Goal: Information Seeking & Learning: Compare options

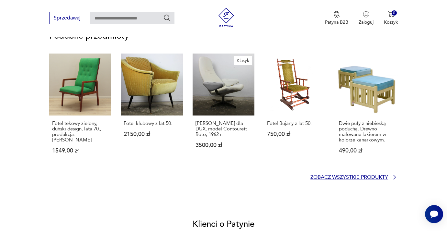
scroll to position [513, 0]
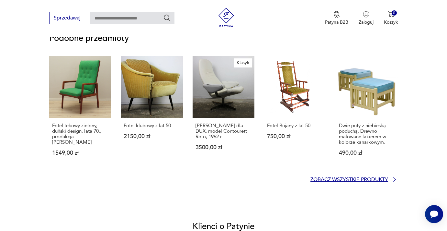
click at [374, 179] on p "Zobacz wszystkie produkty" at bounding box center [349, 179] width 78 height 4
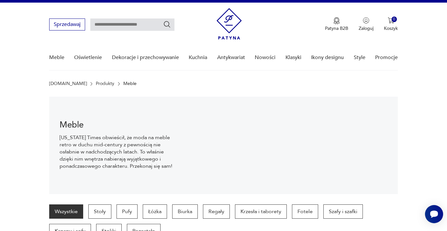
scroll to position [10, 0]
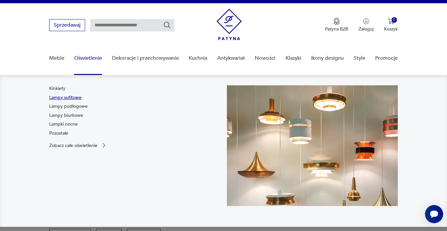
click at [77, 97] on link "Lampy sufitowe" at bounding box center [65, 97] width 32 height 6
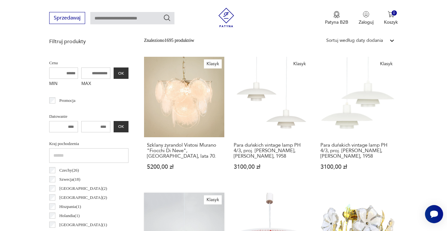
scroll to position [237, 0]
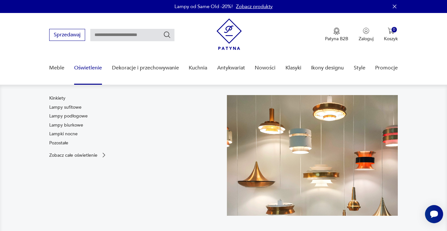
click at [88, 65] on link "Oświetlenie" at bounding box center [88, 67] width 28 height 25
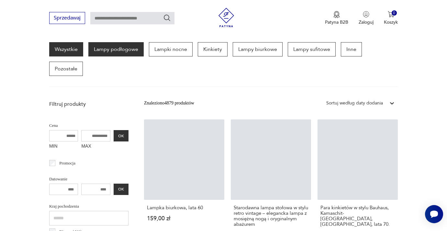
scroll to position [92, 0]
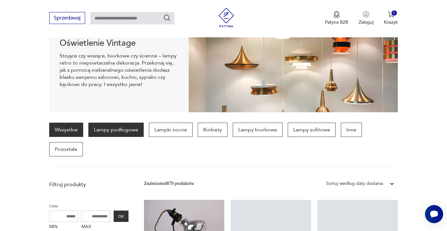
click at [124, 130] on p "Lampy podłogowe" at bounding box center [115, 129] width 55 height 14
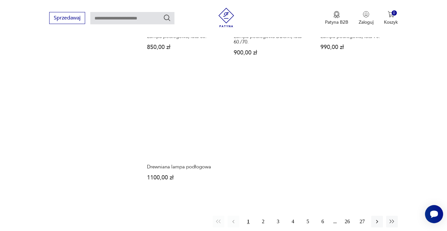
scroll to position [881, 0]
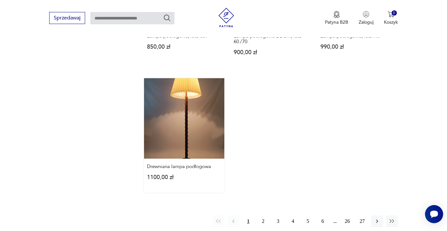
click at [179, 98] on link "Drewniana lampa podłogowa 1100,00 zł" at bounding box center [184, 135] width 80 height 114
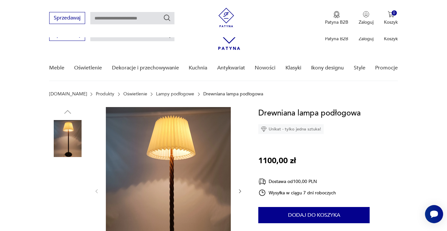
scroll to position [92, 0]
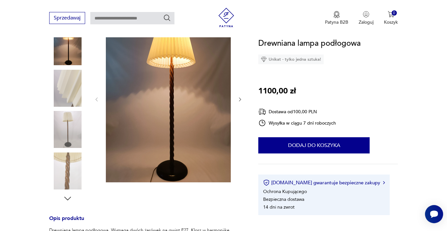
click at [74, 178] on img at bounding box center [67, 170] width 37 height 37
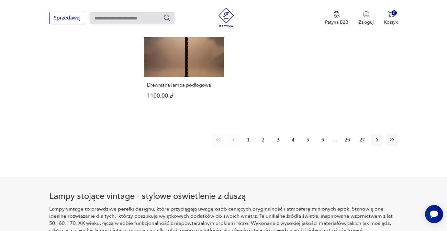
scroll to position [962, 0]
click at [265, 134] on button "2" at bounding box center [263, 140] width 12 height 12
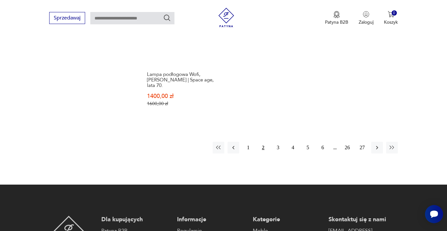
scroll to position [984, 0]
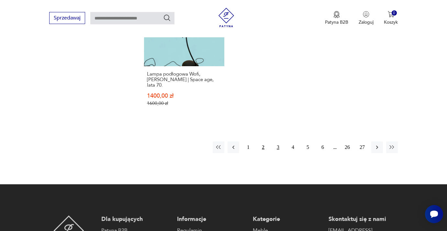
click at [277, 141] on button "3" at bounding box center [278, 147] width 12 height 12
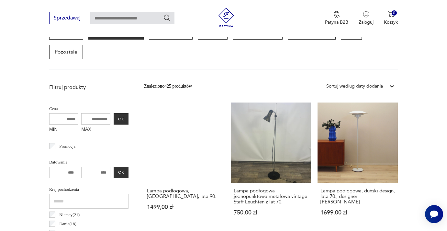
scroll to position [189, 0]
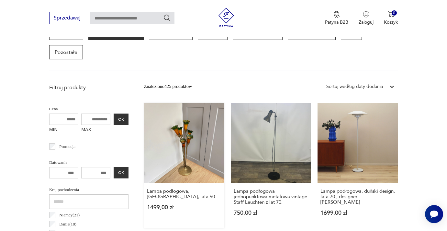
click at [186, 118] on link "Lampa podłogowa, [GEOGRAPHIC_DATA], lata 90. 1499,00 zł" at bounding box center [184, 165] width 80 height 125
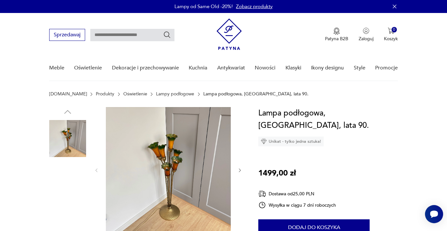
scroll to position [33, 0]
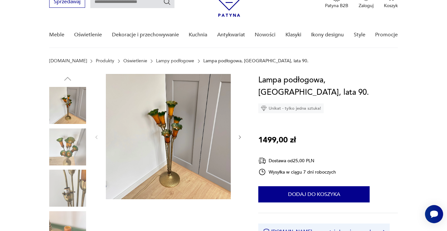
click at [180, 152] on img at bounding box center [168, 136] width 125 height 125
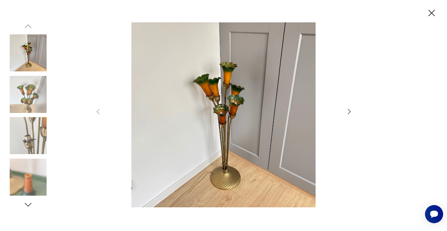
click at [32, 97] on img at bounding box center [28, 94] width 37 height 37
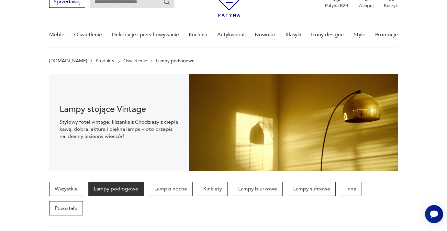
scroll to position [189, 0]
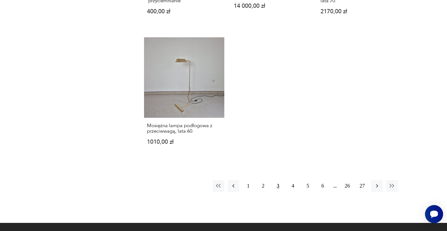
scroll to position [947, 0]
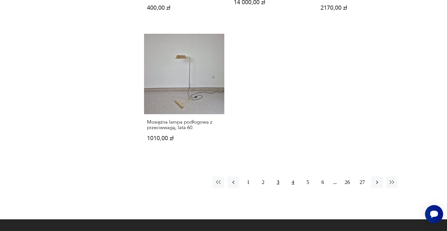
click at [297, 176] on button "4" at bounding box center [293, 182] width 12 height 12
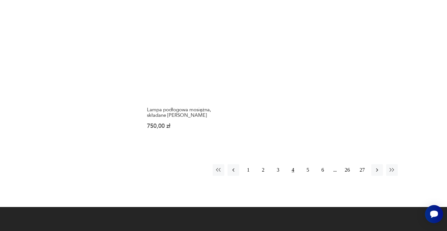
scroll to position [949, 0]
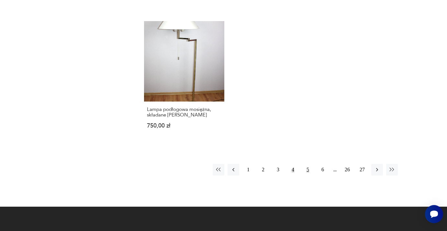
click at [309, 164] on button "5" at bounding box center [308, 170] width 12 height 12
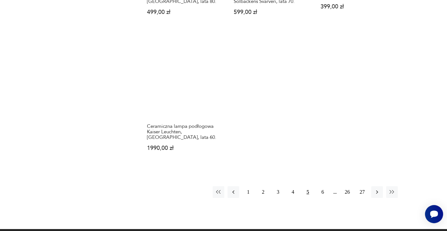
scroll to position [917, 0]
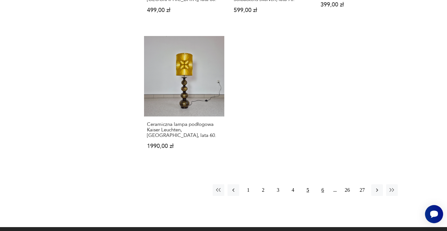
click at [323, 184] on button "6" at bounding box center [323, 190] width 12 height 12
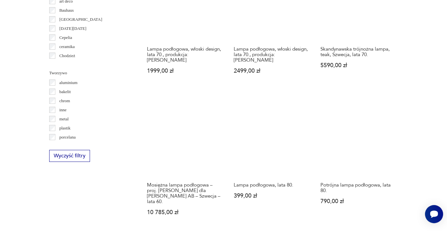
scroll to position [596, 0]
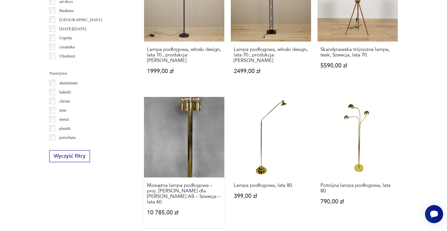
click at [183, 116] on link "Mosiężna lampa podłogowa – proj. [PERSON_NAME] dla [PERSON_NAME] AB – Szwecja –…" at bounding box center [184, 162] width 80 height 131
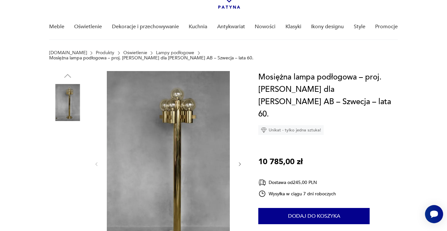
scroll to position [39, 0]
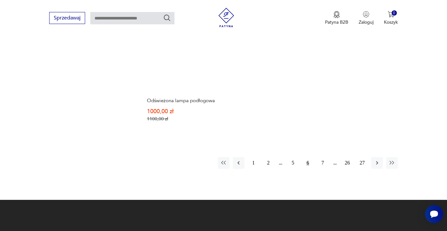
scroll to position [977, 0]
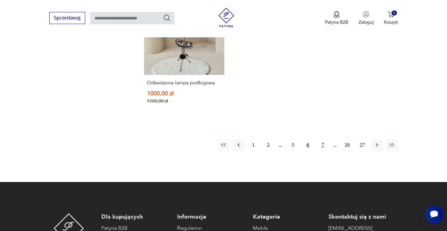
click at [322, 139] on button "7" at bounding box center [323, 145] width 12 height 12
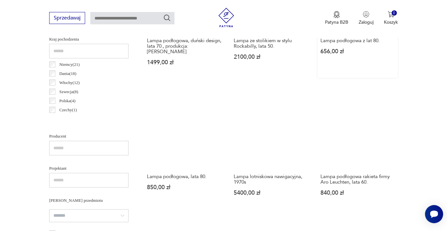
scroll to position [340, 0]
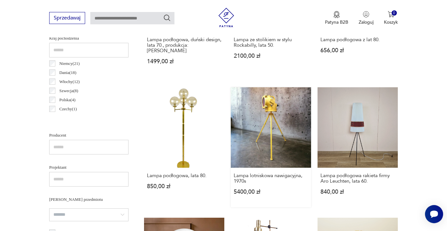
click at [263, 87] on link "Lampa lotniskowa nawigacyjna, 1970s 5400,00 zł" at bounding box center [271, 147] width 80 height 120
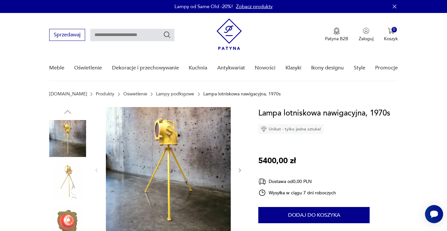
click at [78, 168] on img at bounding box center [67, 179] width 37 height 37
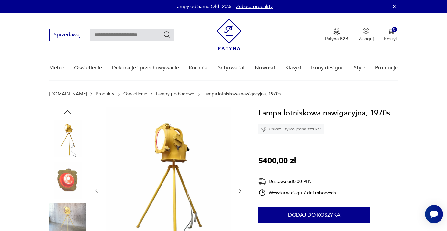
click at [72, 192] on img at bounding box center [67, 179] width 37 height 37
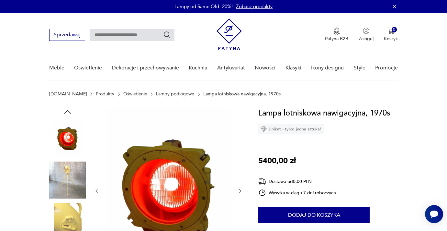
click at [68, 214] on img at bounding box center [67, 220] width 37 height 37
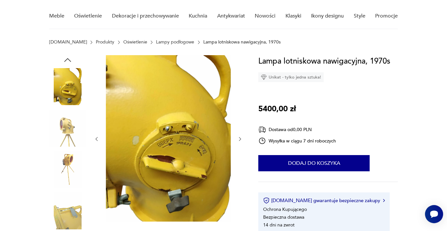
scroll to position [52, 0]
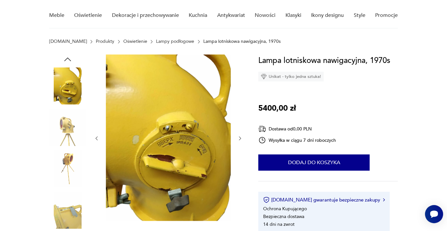
click at [64, 166] on img at bounding box center [67, 168] width 37 height 37
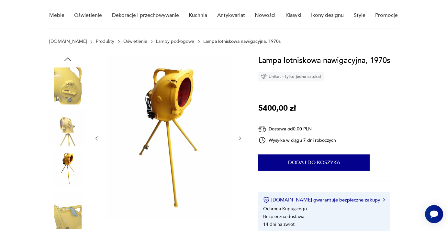
click at [69, 211] on img at bounding box center [67, 209] width 37 height 37
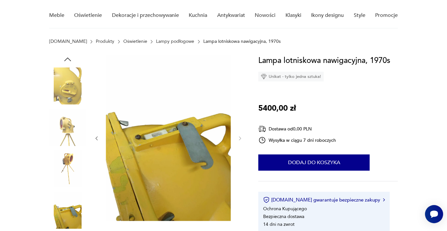
click at [67, 212] on img at bounding box center [67, 209] width 37 height 37
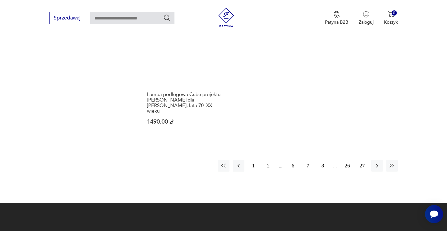
scroll to position [955, 0]
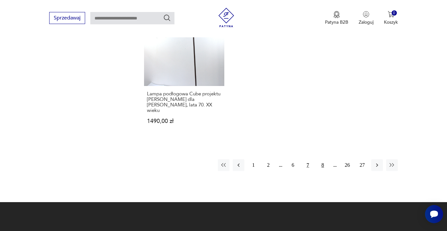
click at [326, 159] on button "8" at bounding box center [323, 165] width 12 height 12
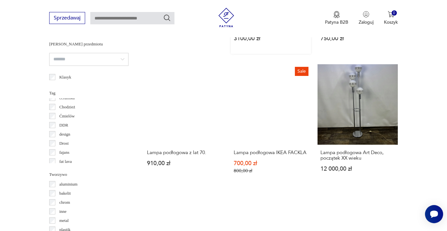
scroll to position [495, 0]
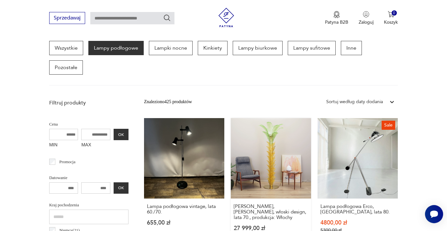
click at [274, 146] on link "Lampa Palma, [PERSON_NAME], włoski design, lata 70., produkcja: Włochy 27 999,0…" at bounding box center [271, 181] width 80 height 127
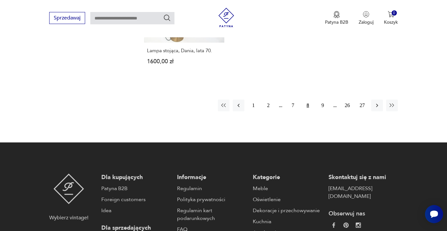
scroll to position [984, 0]
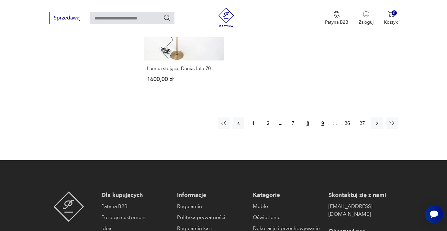
click at [322, 117] on button "9" at bounding box center [323, 123] width 12 height 12
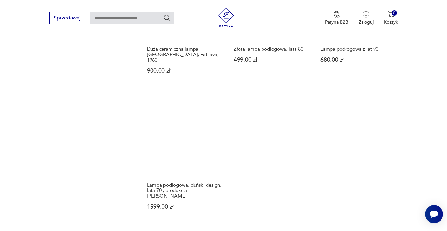
scroll to position [937, 0]
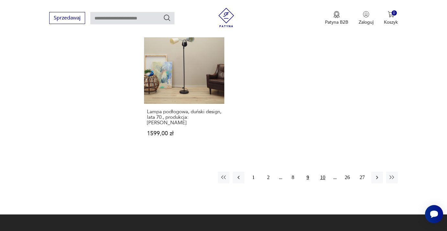
click at [323, 171] on button "10" at bounding box center [323, 177] width 12 height 12
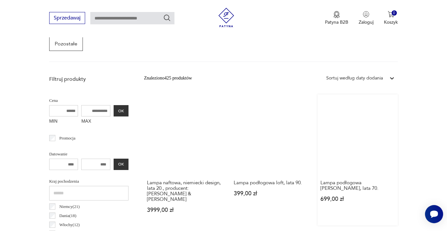
scroll to position [198, 0]
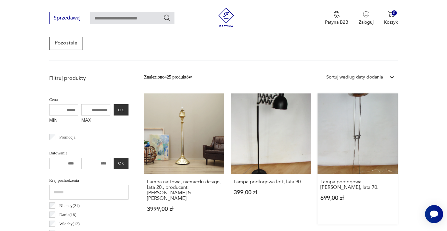
click at [349, 123] on link "Lampa podłogowa [PERSON_NAME], lata 70. 699,00 zł" at bounding box center [358, 158] width 80 height 131
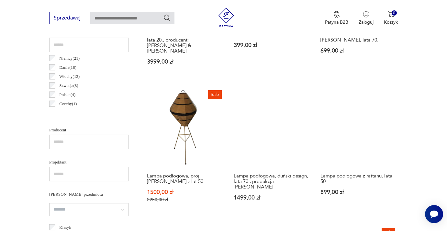
scroll to position [346, 0]
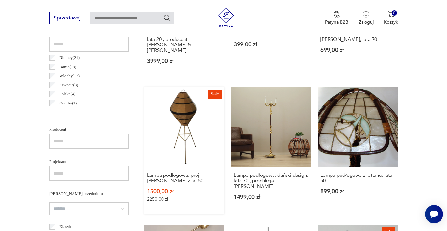
click at [180, 98] on link "Sale Lampa podłogowa, proj. [PERSON_NAME] z lat 50. 1500,00 zł 2250,00 zł" at bounding box center [184, 150] width 80 height 127
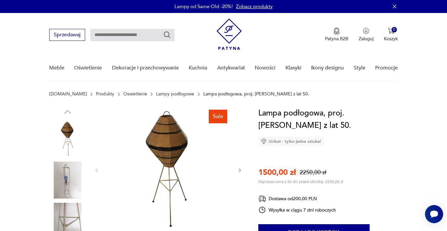
click at [184, 150] on img at bounding box center [168, 169] width 125 height 125
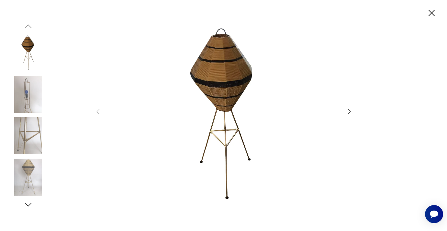
click at [29, 162] on img at bounding box center [28, 176] width 37 height 37
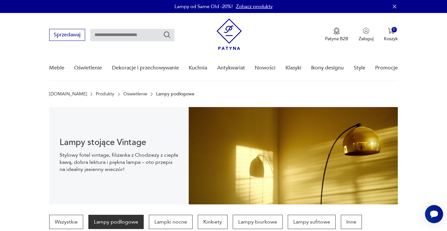
scroll to position [345, 0]
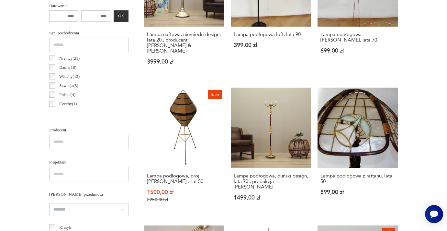
click at [431, 220] on div "Otwórz czat Smartsupp" at bounding box center [434, 214] width 18 height 18
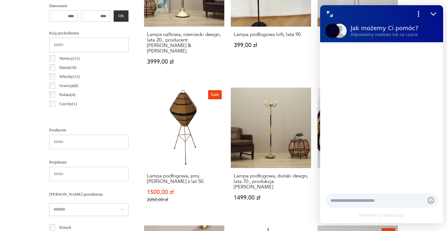
scroll to position [0, 0]
click at [328, 15] on icon "Rozwiń czat" at bounding box center [330, 14] width 8 height 8
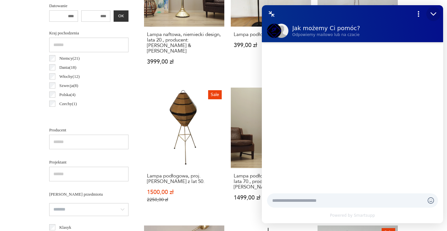
click at [434, 16] on icon "Zmniejsz" at bounding box center [433, 14] width 8 height 8
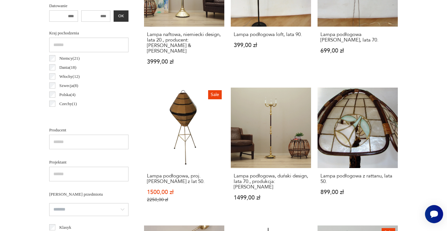
scroll to position [937, 0]
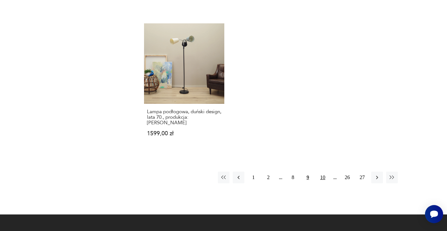
click at [324, 171] on button "10" at bounding box center [323, 177] width 12 height 12
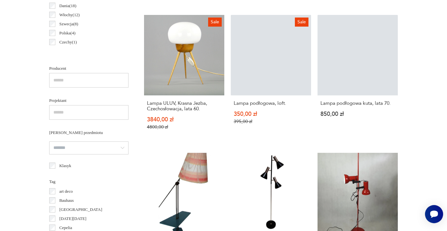
scroll to position [153, 0]
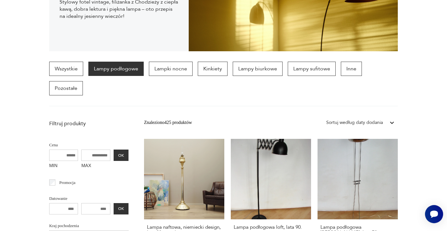
click at [126, 73] on p "Lampy podłogowe" at bounding box center [115, 69] width 55 height 14
click at [127, 203] on button "OK" at bounding box center [121, 208] width 15 height 11
click at [122, 149] on div "MIN MAX OK" at bounding box center [88, 160] width 79 height 22
